Goal: Information Seeking & Learning: Learn about a topic

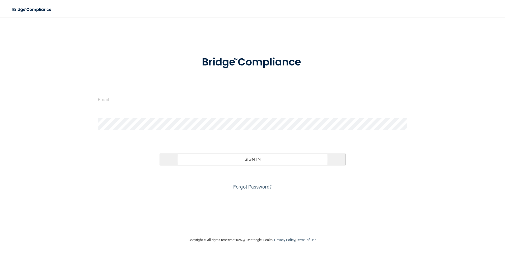
type input "[PERSON_NAME][EMAIL_ADDRESS][PERSON_NAME][DOMAIN_NAME]"
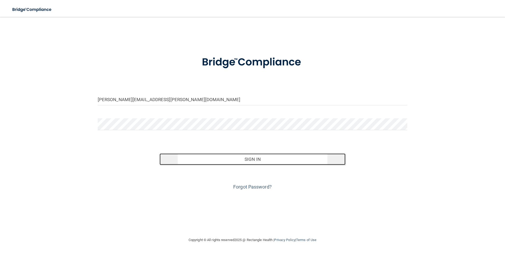
click at [258, 161] on button "Sign In" at bounding box center [252, 159] width 186 height 12
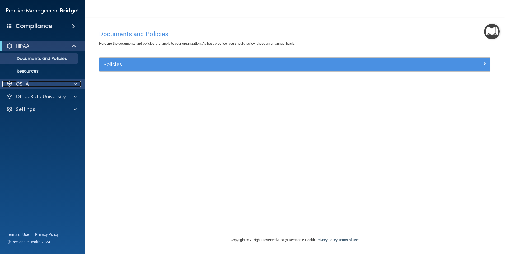
click at [41, 86] on div "OSHA" at bounding box center [34, 84] width 65 height 6
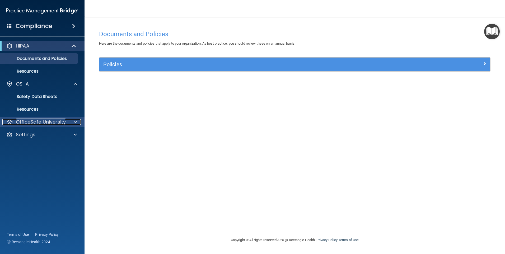
click at [34, 120] on p "OfficeSafe University" at bounding box center [41, 122] width 50 height 6
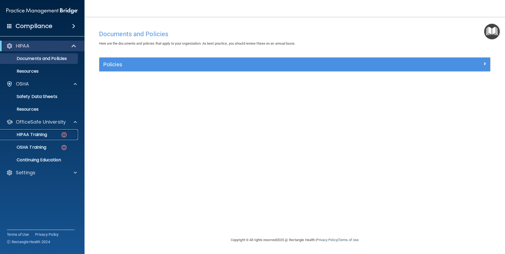
click at [37, 134] on p "HIPAA Training" at bounding box center [25, 134] width 44 height 5
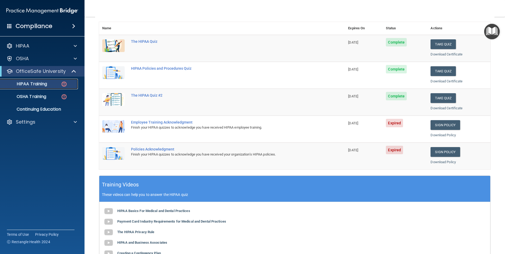
scroll to position [79, 0]
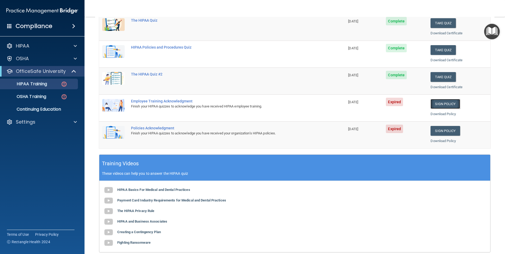
click at [439, 103] on link "Sign Policy" at bounding box center [444, 104] width 29 height 10
click at [52, 84] on div "HIPAA Training" at bounding box center [39, 83] width 72 height 5
click at [46, 97] on p "OSHA Training" at bounding box center [24, 96] width 43 height 5
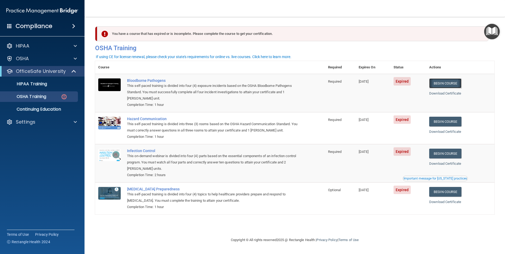
click at [446, 84] on link "Begin Course" at bounding box center [445, 83] width 32 height 10
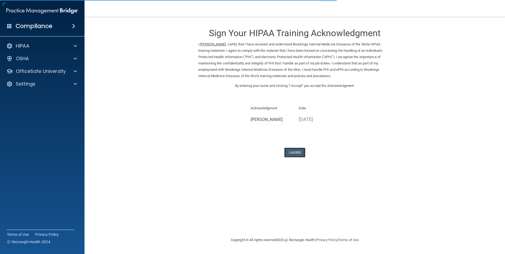
click at [290, 152] on button "I Agree" at bounding box center [294, 153] width 21 height 10
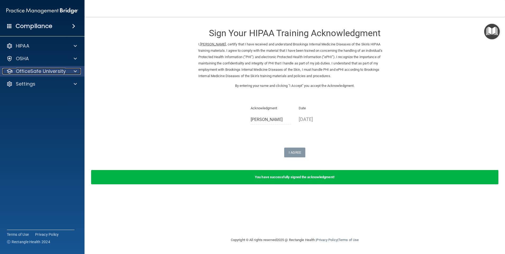
click at [42, 73] on p "OfficeSafe University" at bounding box center [41, 71] width 50 height 6
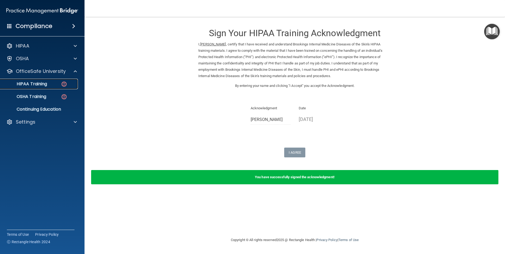
click at [58, 85] on div "HIPAA Training" at bounding box center [39, 83] width 72 height 5
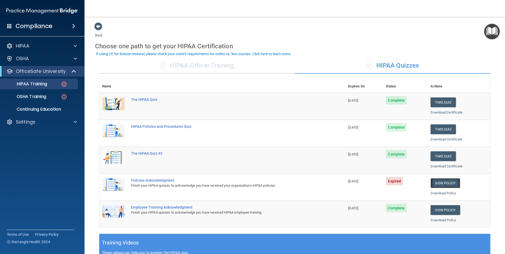
click at [449, 181] on link "Sign Policy" at bounding box center [444, 183] width 29 height 10
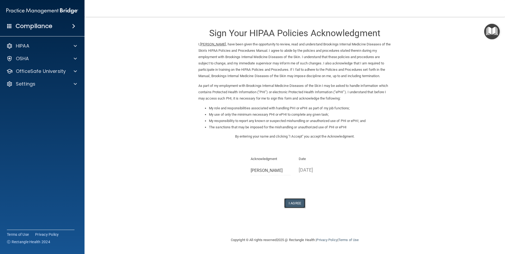
click at [291, 201] on button "I Agree" at bounding box center [294, 203] width 21 height 10
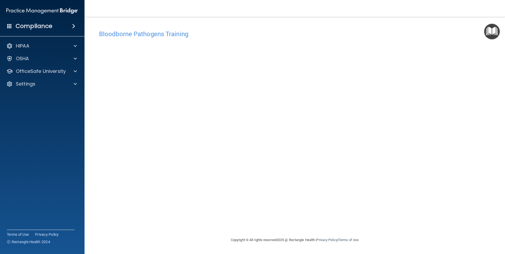
click at [288, 209] on div "Bloodborne Pathogens Training This course doesn’t expire until [DATE]. Are you …" at bounding box center [294, 131] width 399 height 209
click at [40, 69] on p "OfficeSafe University" at bounding box center [41, 71] width 50 height 6
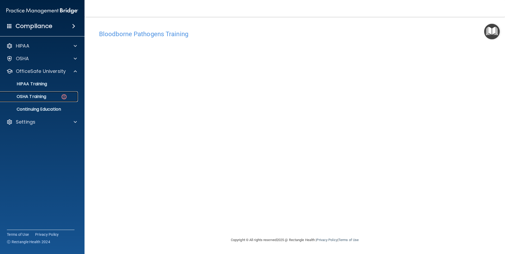
click at [40, 94] on p "OSHA Training" at bounding box center [24, 96] width 43 height 5
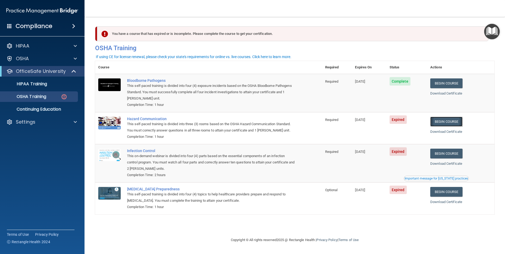
click at [457, 122] on link "Begin Course" at bounding box center [446, 122] width 32 height 10
click at [57, 95] on div "OSHA Training" at bounding box center [39, 96] width 72 height 5
click at [31, 100] on link "OSHA Training" at bounding box center [36, 96] width 83 height 11
click at [37, 84] on p "HIPAA Training" at bounding box center [25, 83] width 44 height 5
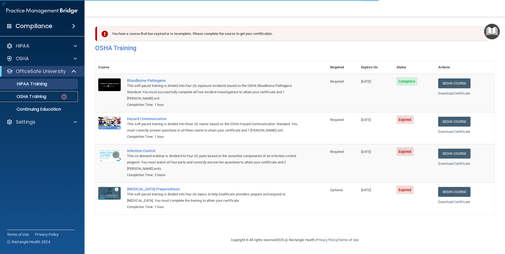
click at [35, 94] on p "OSHA Training" at bounding box center [24, 96] width 43 height 5
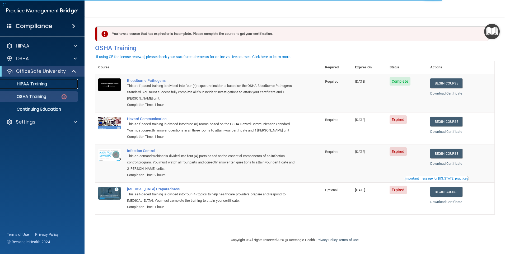
click at [37, 88] on link "HIPAA Training" at bounding box center [36, 84] width 83 height 11
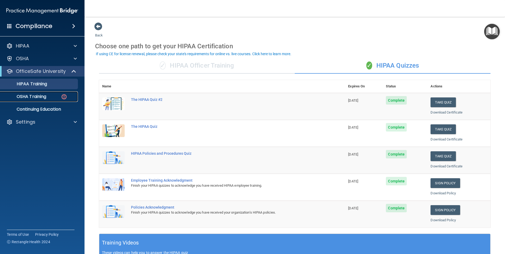
click at [58, 100] on link "OSHA Training" at bounding box center [36, 96] width 83 height 11
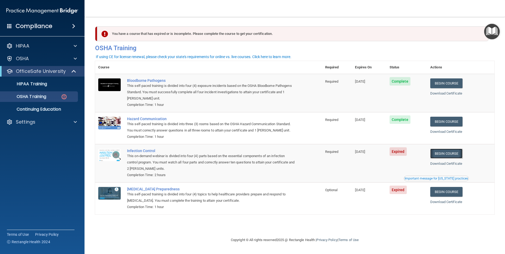
click at [448, 153] on link "Begin Course" at bounding box center [446, 154] width 32 height 10
click at [23, 100] on link "OSHA Training" at bounding box center [36, 96] width 83 height 11
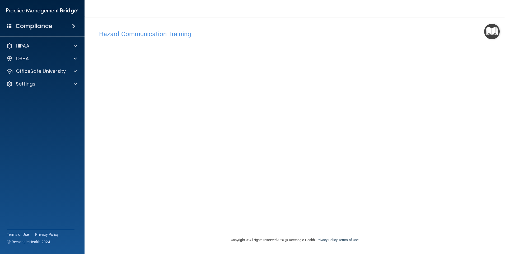
click at [429, 61] on div "Hazard Communication Training This course doesn’t expire until [DATE]. Are you …" at bounding box center [294, 131] width 399 height 209
click at [423, 164] on div "Hazard Communication Training This course doesn’t expire until [DATE]. Are you …" at bounding box center [294, 131] width 399 height 209
click at [27, 75] on div "OfficeSafe University" at bounding box center [42, 71] width 85 height 11
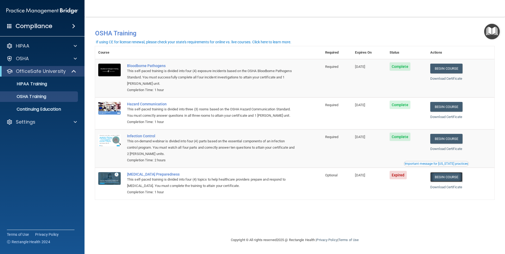
click at [447, 178] on link "Begin Course" at bounding box center [446, 177] width 32 height 10
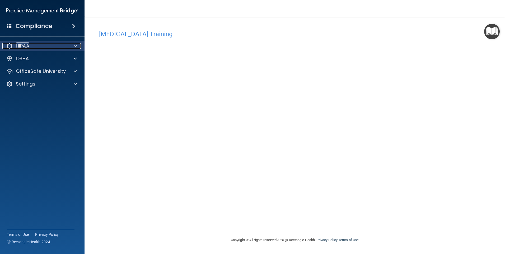
click at [27, 44] on p "HIPAA" at bounding box center [22, 46] width 13 height 6
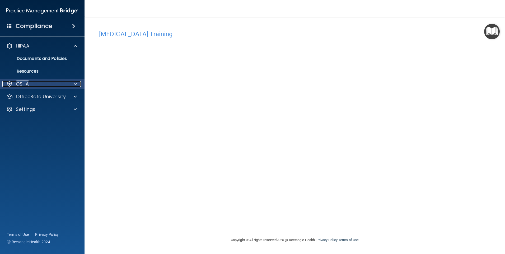
click at [24, 84] on p "OSHA" at bounding box center [22, 84] width 13 height 6
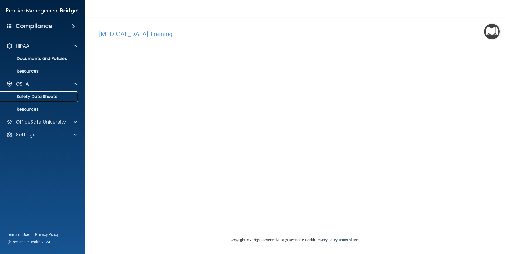
click at [31, 98] on p "Safety Data Sheets" at bounding box center [39, 96] width 72 height 5
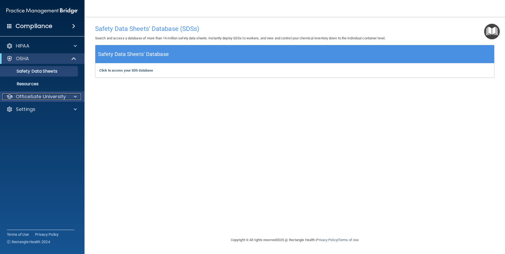
click at [34, 100] on p "OfficeSafe University" at bounding box center [41, 96] width 50 height 6
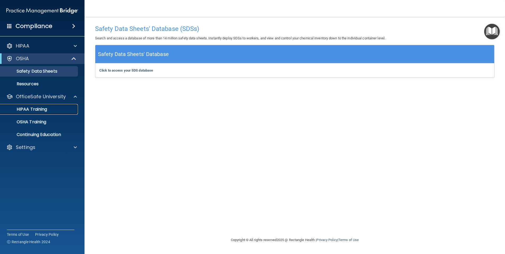
click at [36, 112] on link "HIPAA Training" at bounding box center [36, 109] width 83 height 11
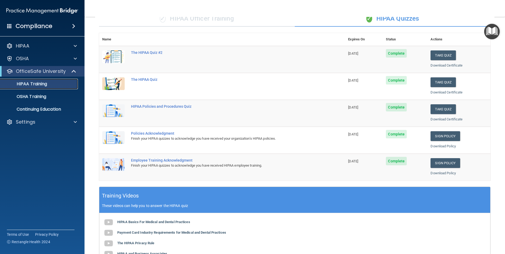
scroll to position [79, 0]
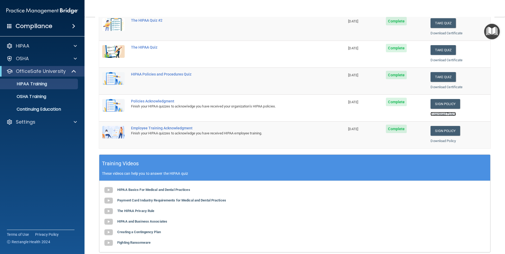
click at [443, 115] on link "Download Policy" at bounding box center [442, 114] width 25 height 4
click at [430, 141] on link "Download Policy" at bounding box center [442, 141] width 25 height 4
click at [38, 98] on p "OSHA Training" at bounding box center [24, 96] width 43 height 5
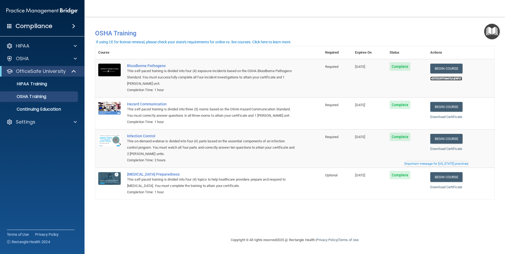
click at [458, 79] on link "Download Certificate" at bounding box center [446, 79] width 32 height 4
click at [455, 117] on link "Download Certificate" at bounding box center [446, 117] width 32 height 4
click at [444, 150] on link "Download Certificate" at bounding box center [446, 149] width 32 height 4
click at [442, 189] on link "Download Certificate" at bounding box center [446, 187] width 32 height 4
